Goal: Navigation & Orientation: Find specific page/section

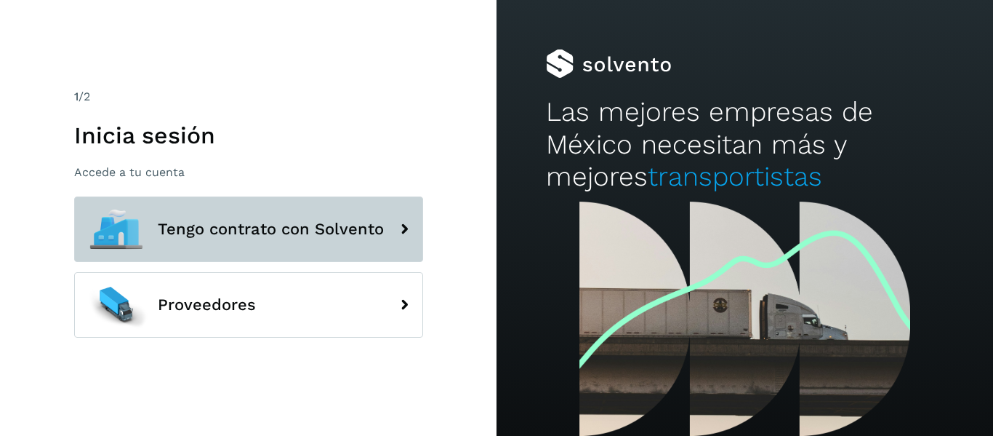
click at [276, 236] on span "Tengo contrato con Solvento" at bounding box center [271, 228] width 226 height 17
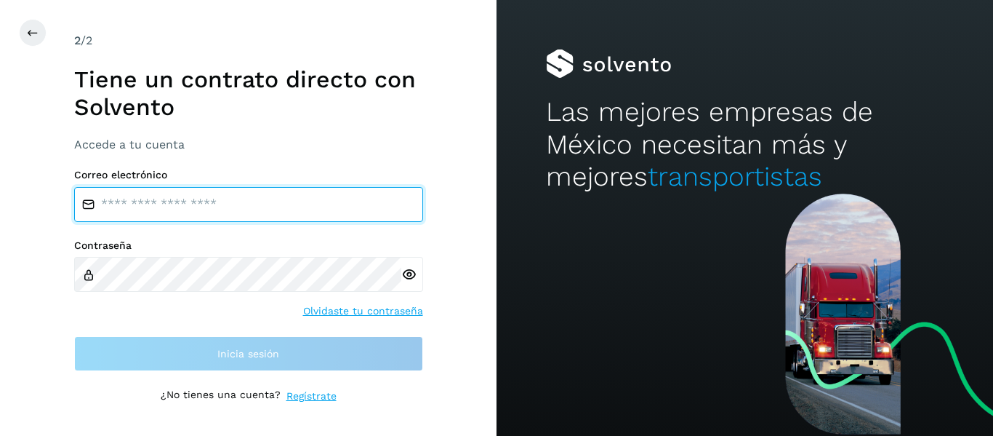
type input "**********"
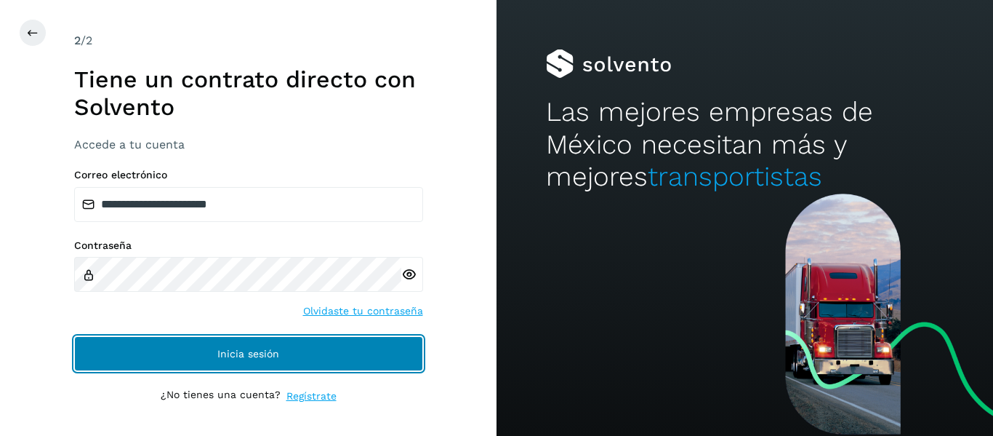
click at [319, 367] on button "Inicia sesión" at bounding box center [248, 353] width 349 height 35
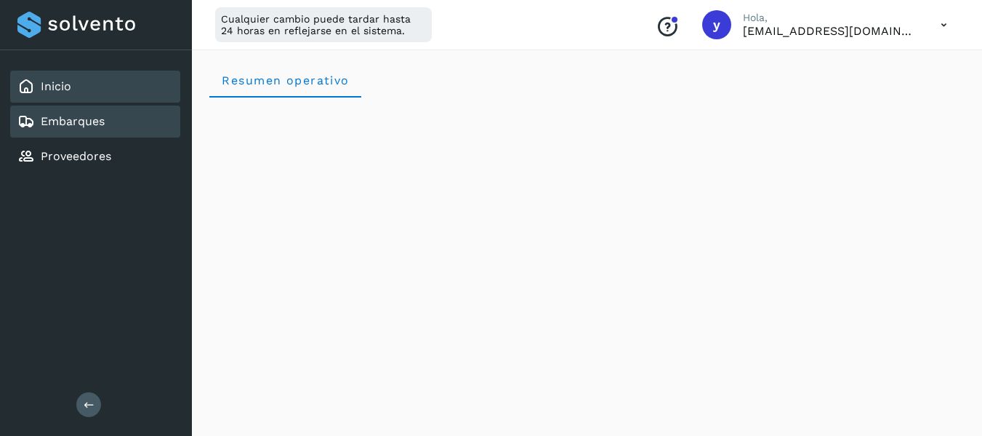
click at [83, 130] on div "Embarques" at bounding box center [95, 121] width 170 height 32
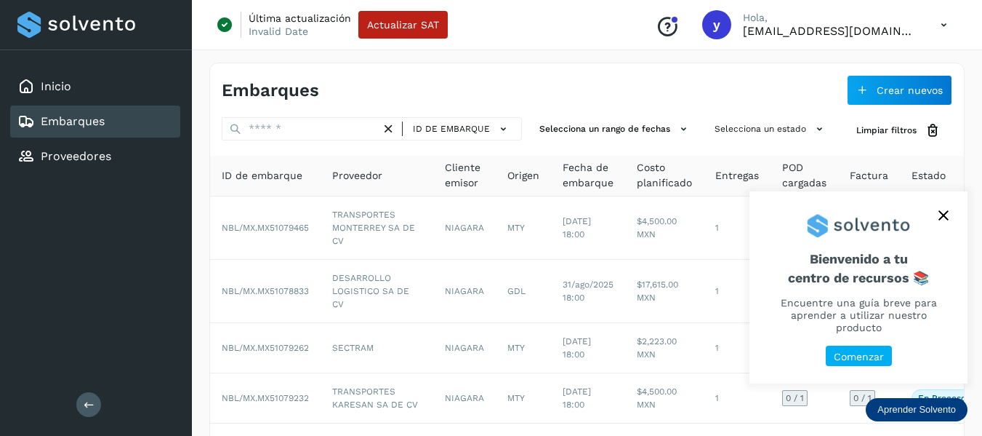
click at [90, 395] on button at bounding box center [88, 404] width 25 height 25
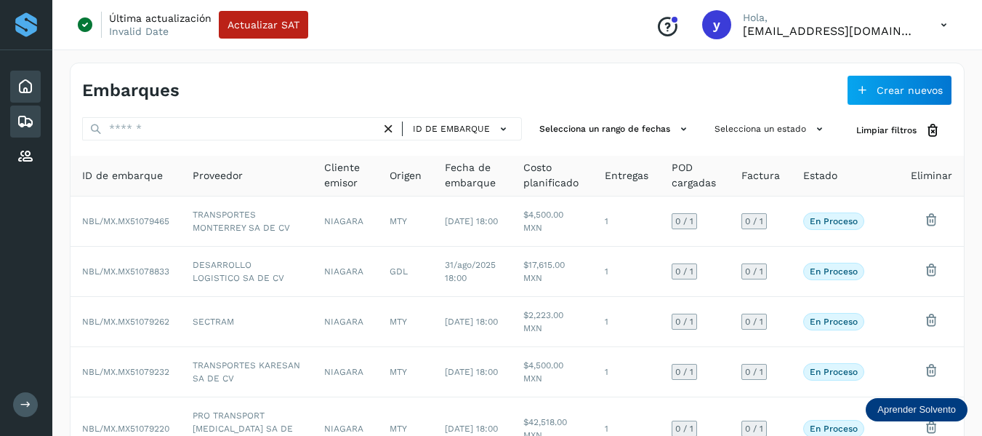
click at [39, 93] on div "Inicio" at bounding box center [25, 87] width 31 height 32
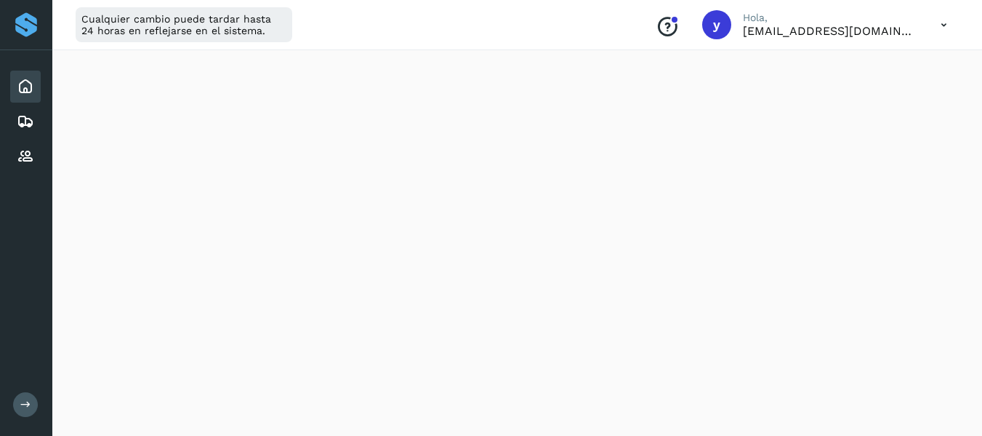
scroll to position [1788, 0]
